Goal: Check status: Check status

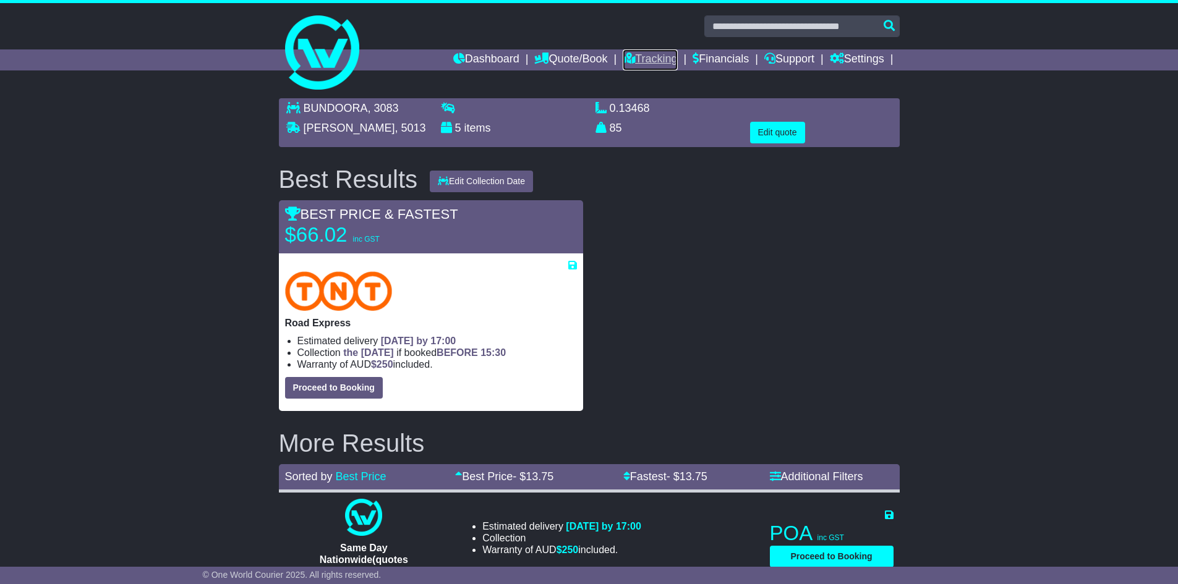
click at [645, 53] on link "Tracking" at bounding box center [650, 59] width 54 height 21
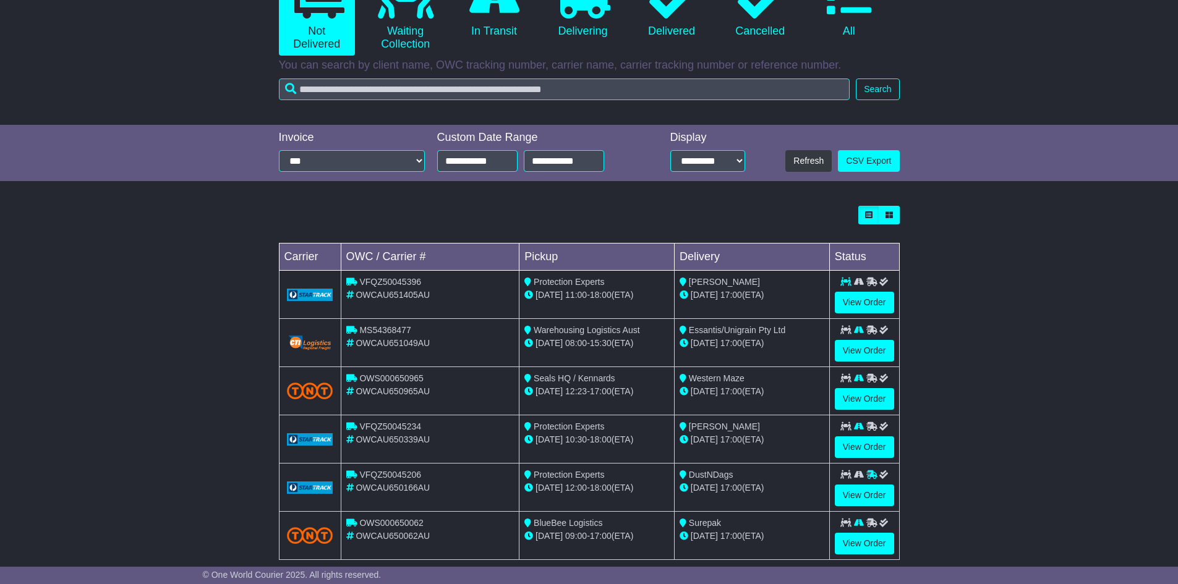
scroll to position [179, 0]
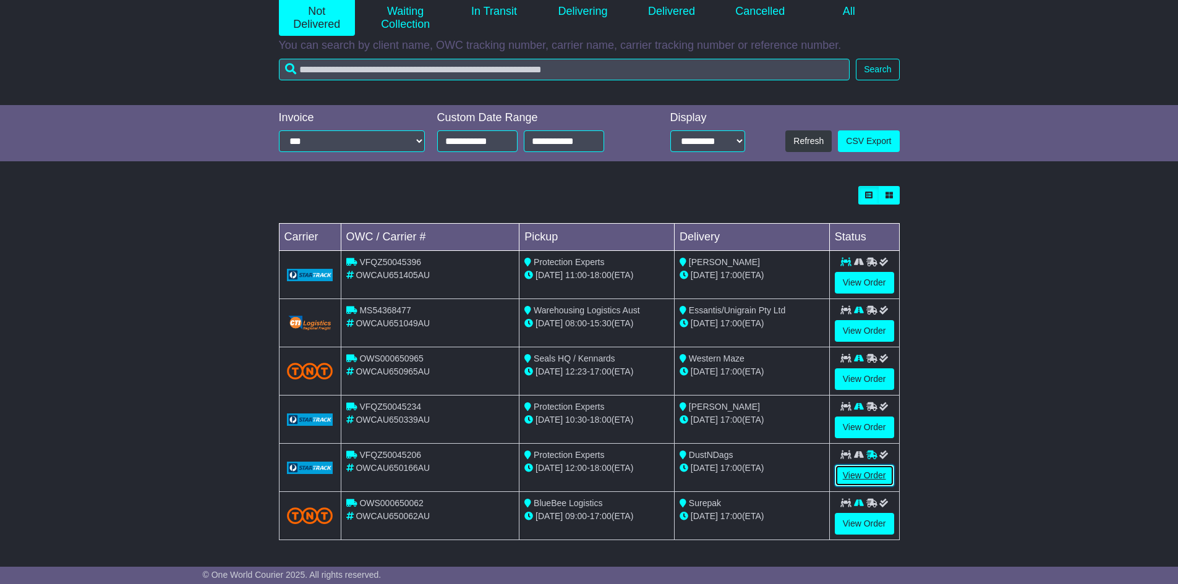
click at [858, 477] on link "View Order" at bounding box center [864, 476] width 59 height 22
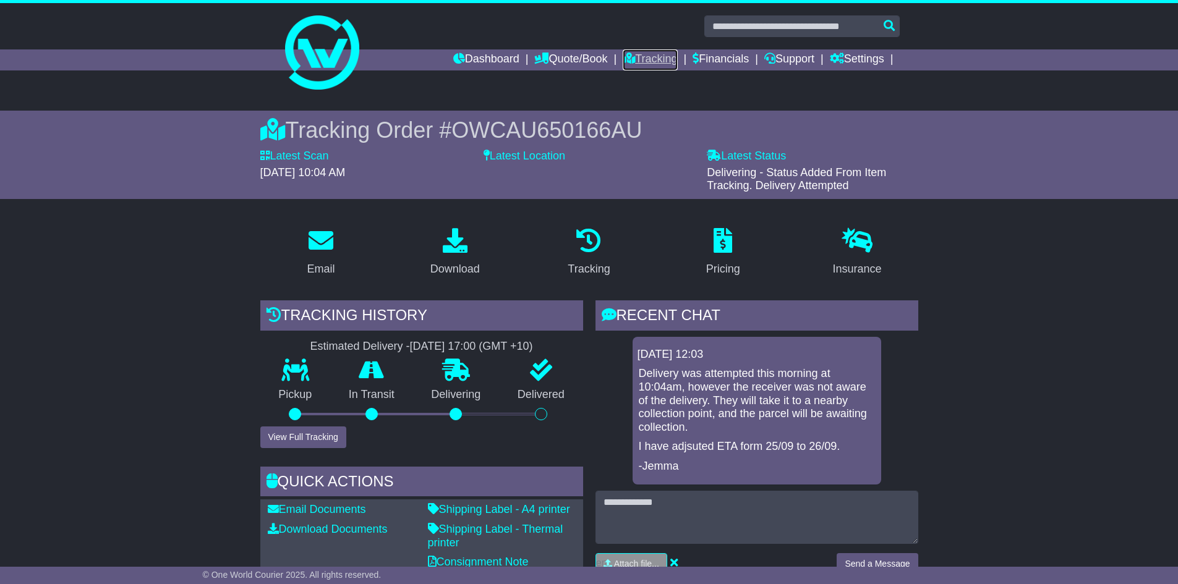
drag, startPoint x: 632, startPoint y: 56, endPoint x: 672, endPoint y: 50, distance: 40.7
click at [632, 56] on link "Tracking" at bounding box center [650, 59] width 54 height 21
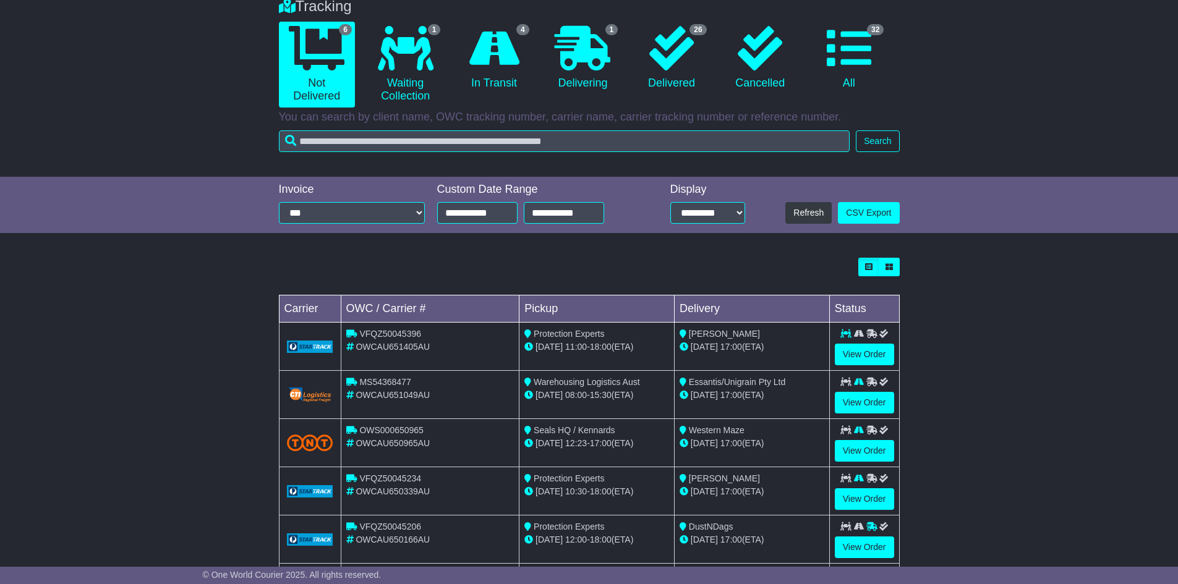
scroll to position [179, 0]
